Goal: Information Seeking & Learning: Learn about a topic

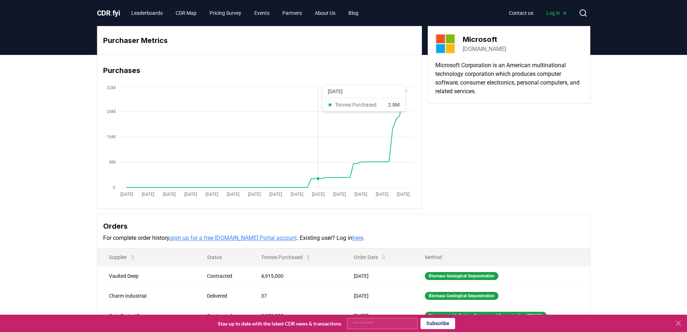
drag, startPoint x: 310, startPoint y: 153, endPoint x: 317, endPoint y: 151, distance: 6.8
click at [317, 151] on icon "[DATE] [DATE] [DATE] [DATE] [DATE] [DATE] [DATE] [DATE] [DATE] [DATE] [DATE] [D…" at bounding box center [256, 141] width 319 height 115
click at [329, 151] on icon "[DATE] [DATE] [DATE] [DATE] [DATE] [DATE] [DATE] [DATE] [DATE] [DATE] [DATE] [D…" at bounding box center [256, 141] width 319 height 115
click at [456, 170] on div "Purchaser Metrics Purchases [DATE] [DATE] [DATE] [DATE] [DATE] [DATE] [DATE] [D…" at bounding box center [344, 117] width 494 height 183
click at [236, 16] on link "Pricing Survey" at bounding box center [225, 12] width 43 height 13
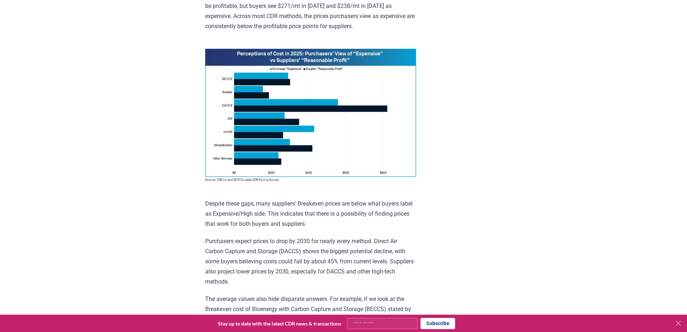
scroll to position [505, 0]
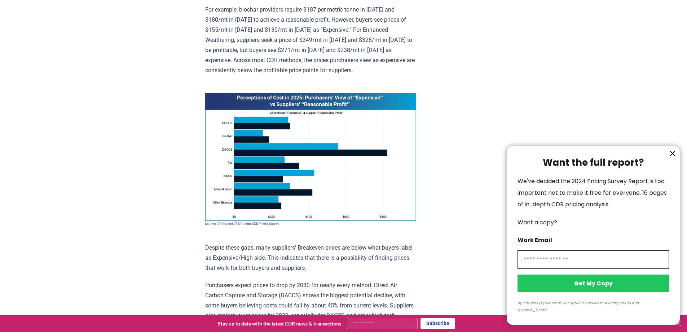
drag, startPoint x: 292, startPoint y: 73, endPoint x: 433, endPoint y: 135, distance: 154.3
click at [466, 144] on div at bounding box center [343, 166] width 687 height 332
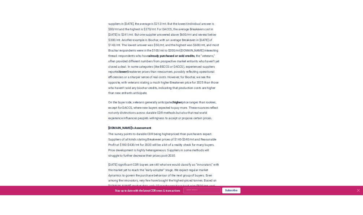
scroll to position [938, 0]
